Goal: Information Seeking & Learning: Compare options

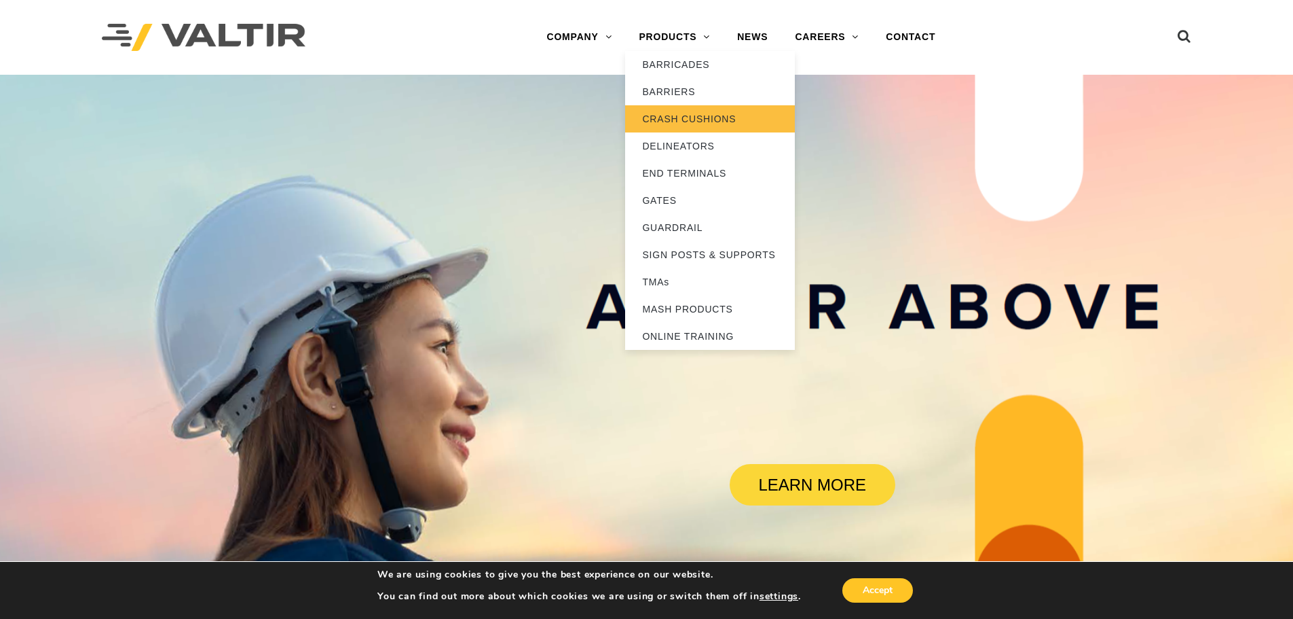
click at [692, 118] on link "CRASH CUSHIONS" at bounding box center [710, 118] width 170 height 27
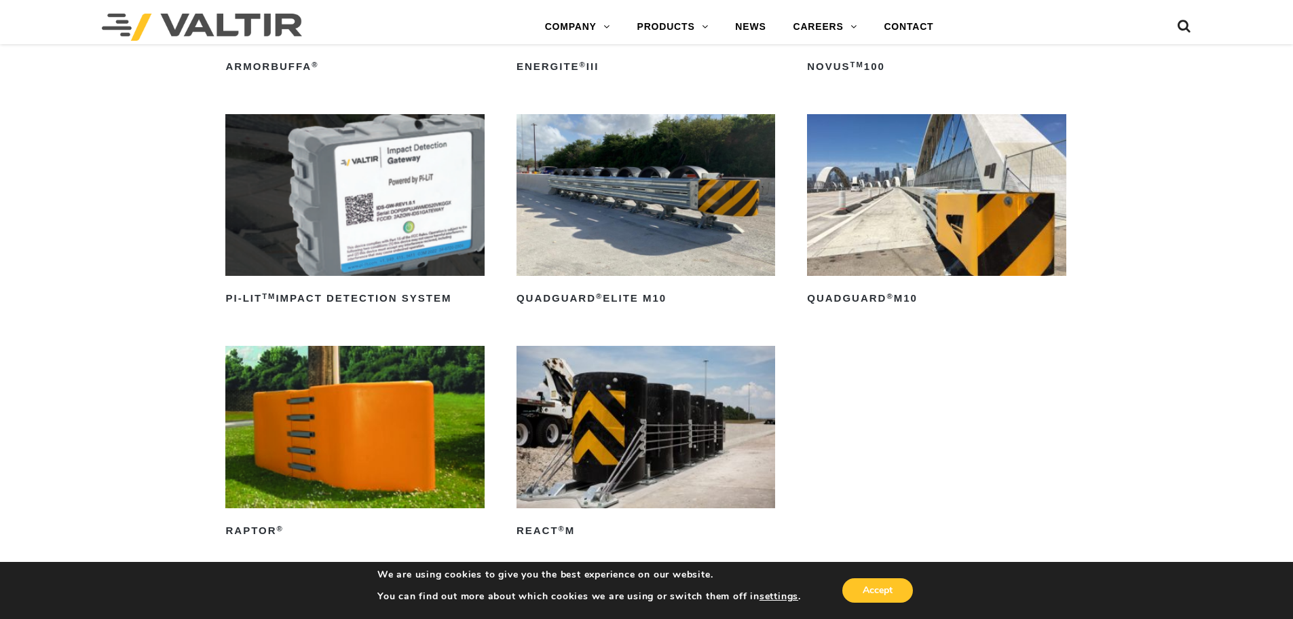
scroll to position [339, 0]
click at [1048, 219] on img at bounding box center [936, 196] width 259 height 162
click at [640, 244] on img at bounding box center [646, 196] width 259 height 162
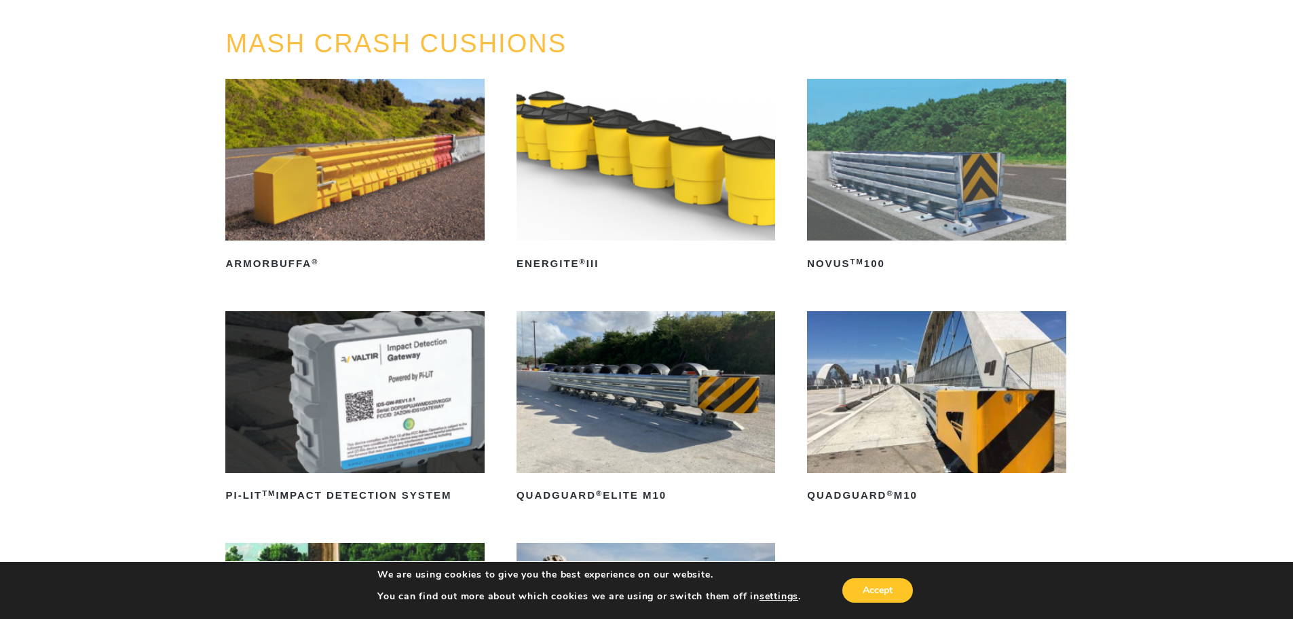
scroll to position [136, 0]
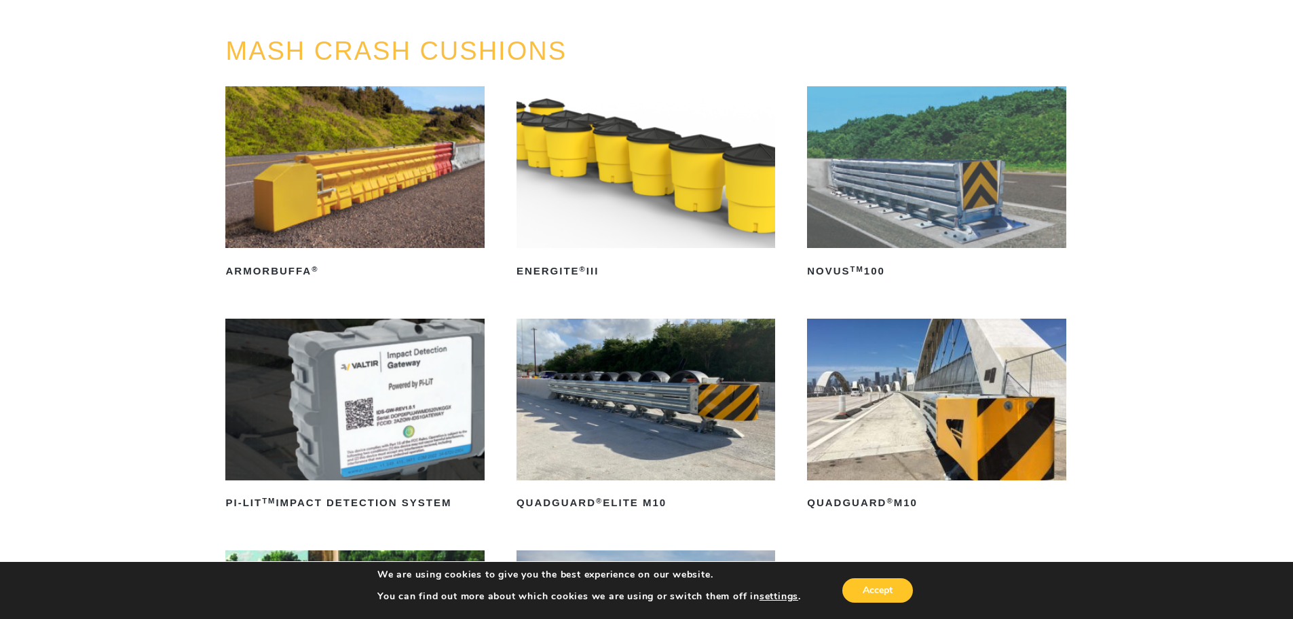
click at [985, 435] on img at bounding box center [936, 399] width 259 height 162
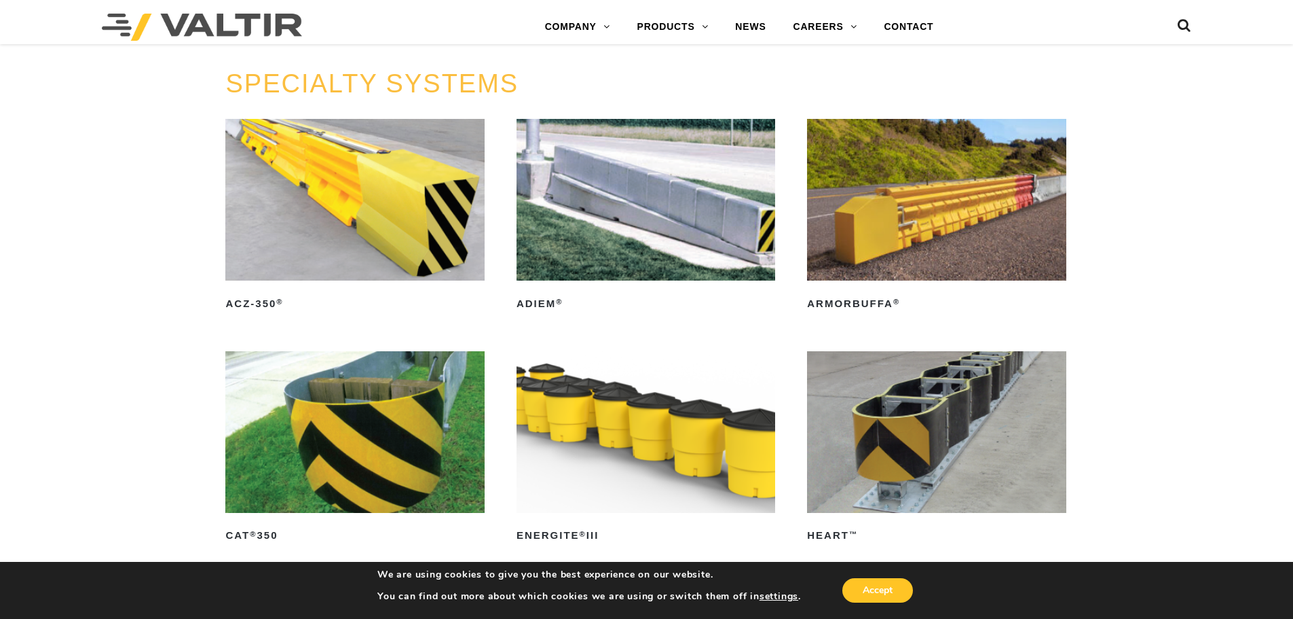
scroll to position [3531, 0]
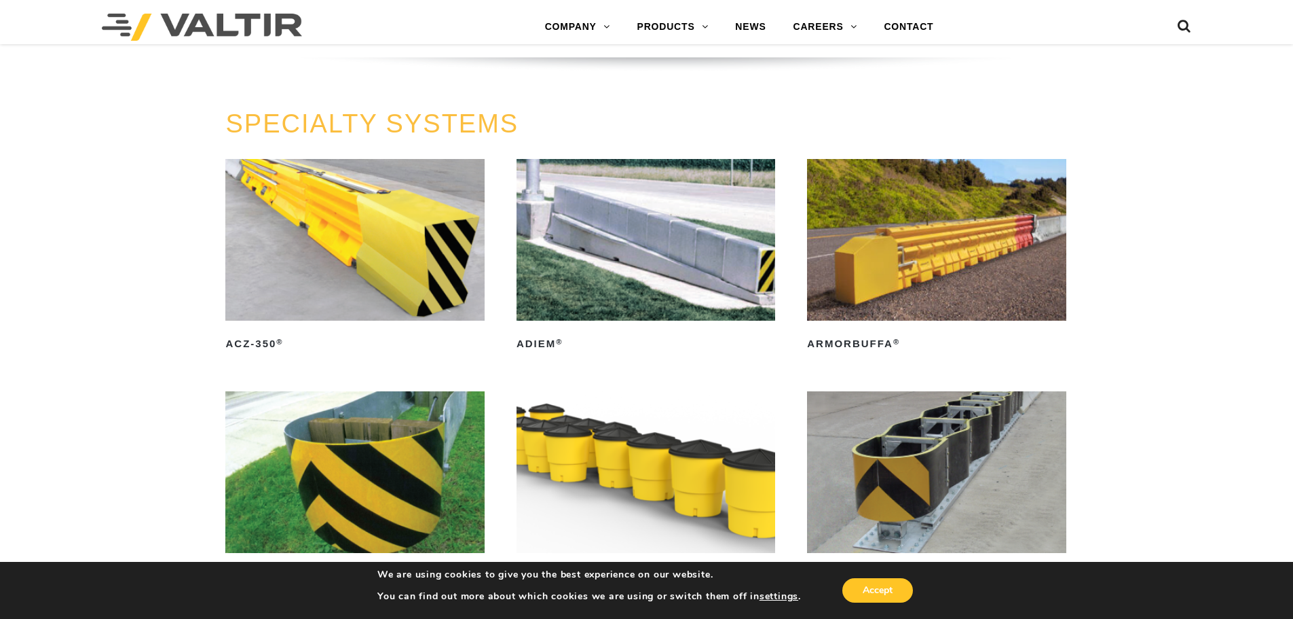
click at [615, 274] on img at bounding box center [646, 240] width 259 height 162
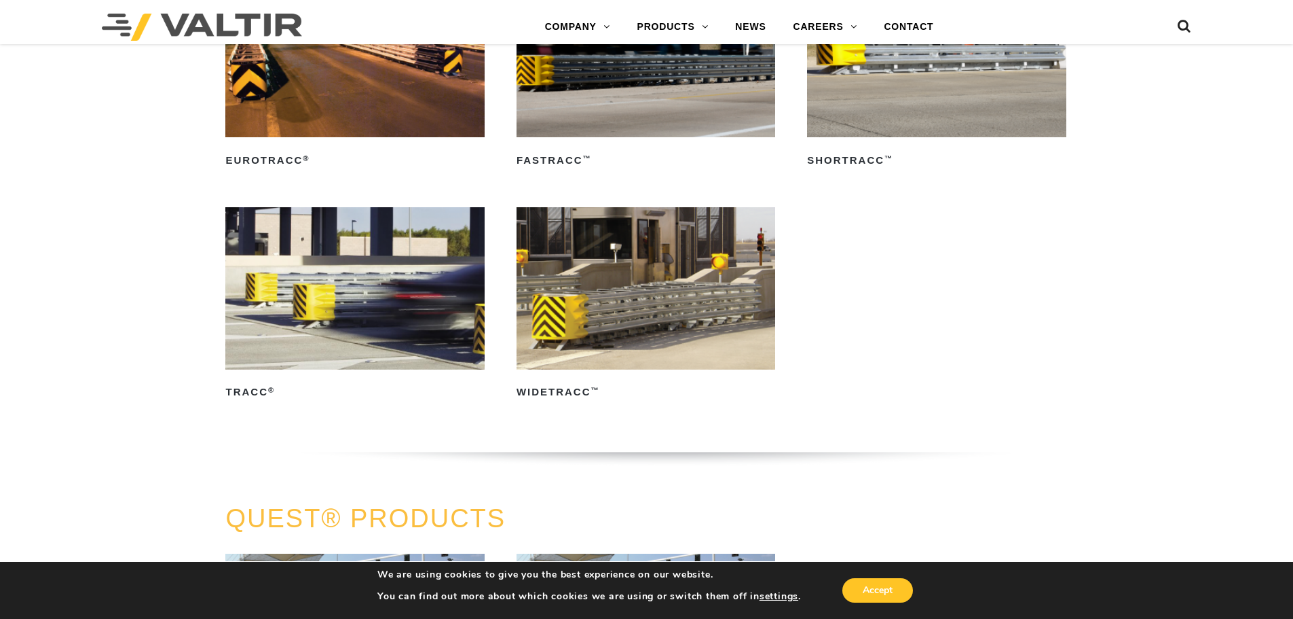
scroll to position [2376, 0]
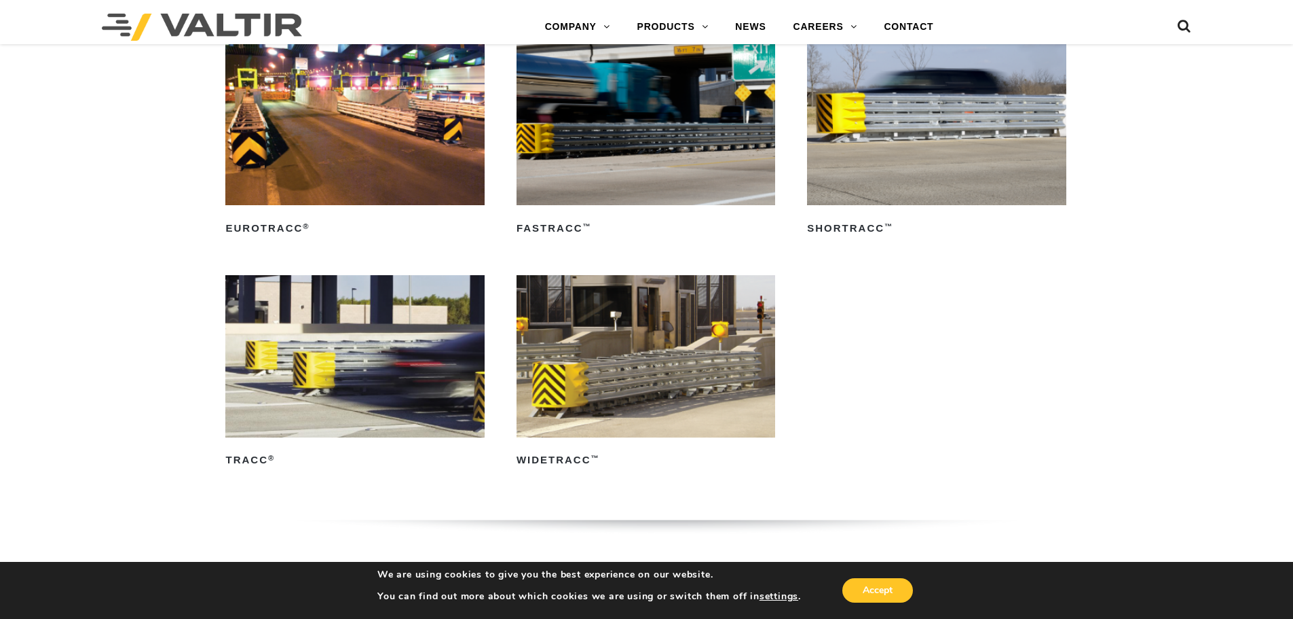
click at [633, 186] on img at bounding box center [646, 124] width 259 height 162
click at [972, 138] on img at bounding box center [936, 124] width 259 height 162
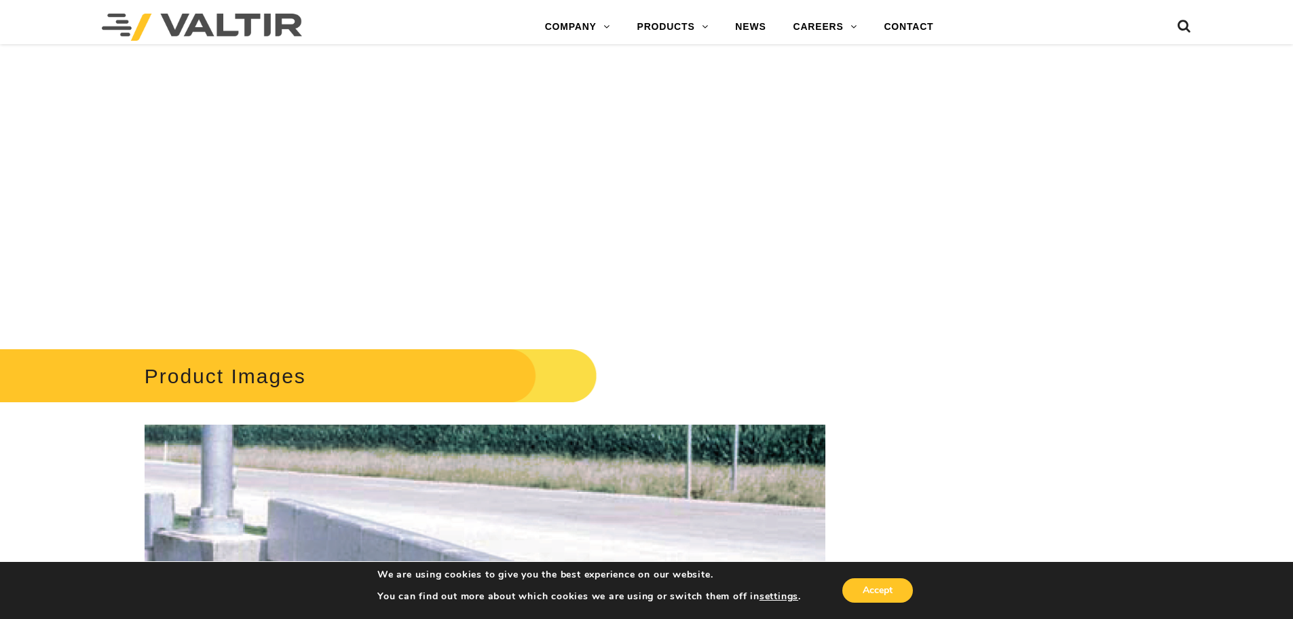
scroll to position [883, 0]
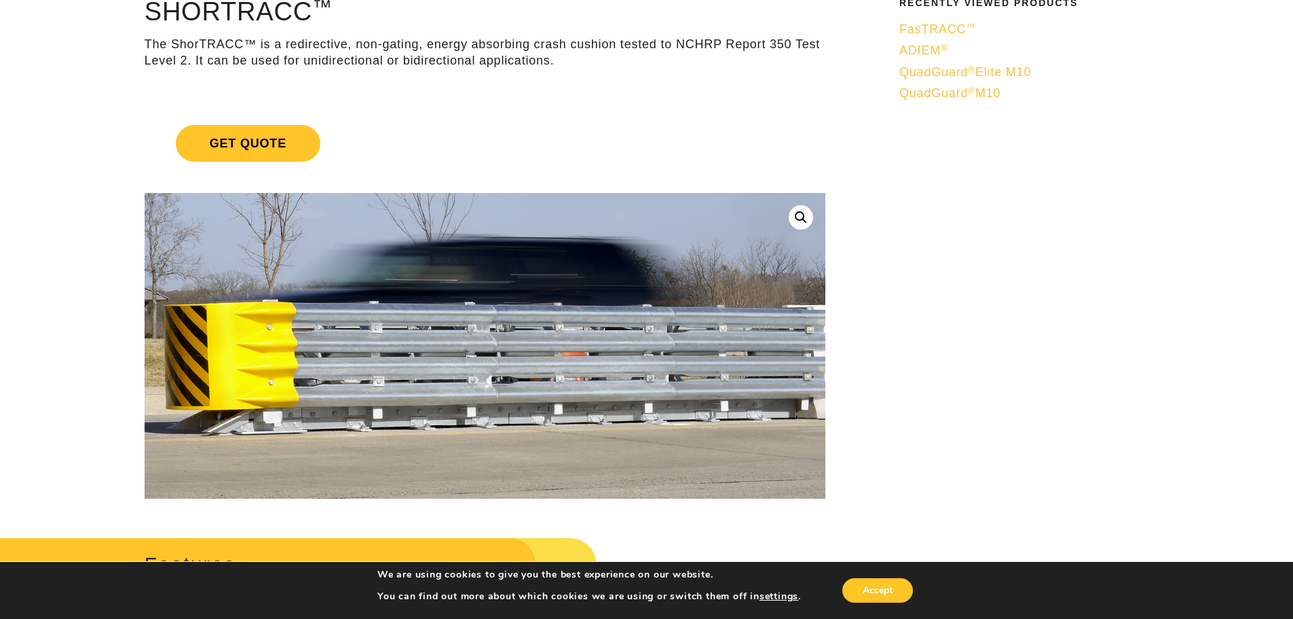
scroll to position [136, 0]
